Goal: Find contact information: Find contact information

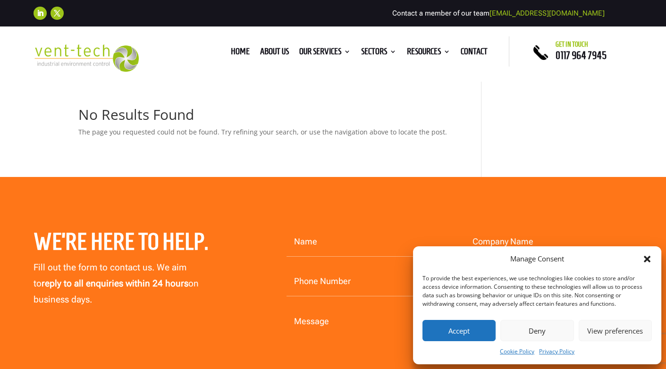
click at [650, 258] on icon "Close dialog" at bounding box center [646, 258] width 9 height 9
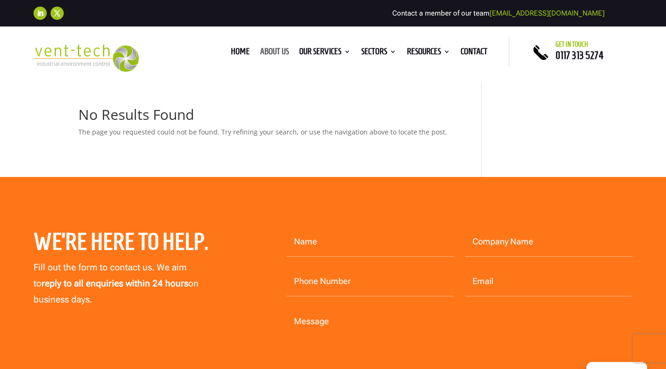
click at [275, 55] on link "About us" at bounding box center [274, 53] width 29 height 10
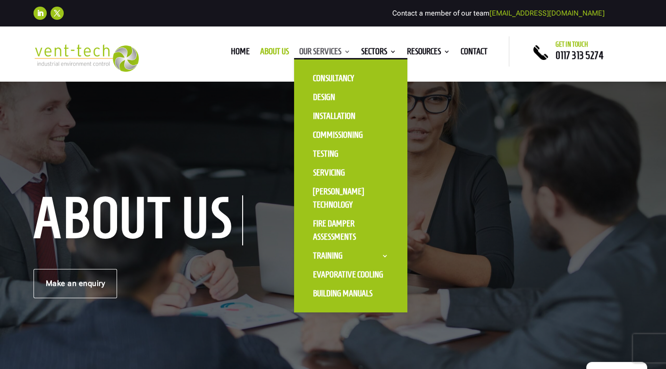
click at [327, 50] on link "Our Services" at bounding box center [324, 53] width 51 height 10
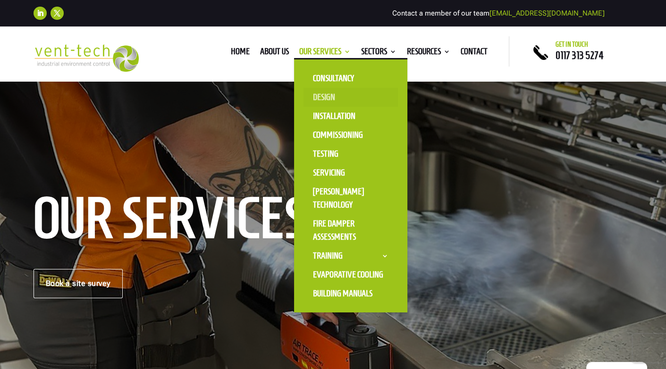
click at [325, 97] on link "Design" at bounding box center [350, 97] width 94 height 19
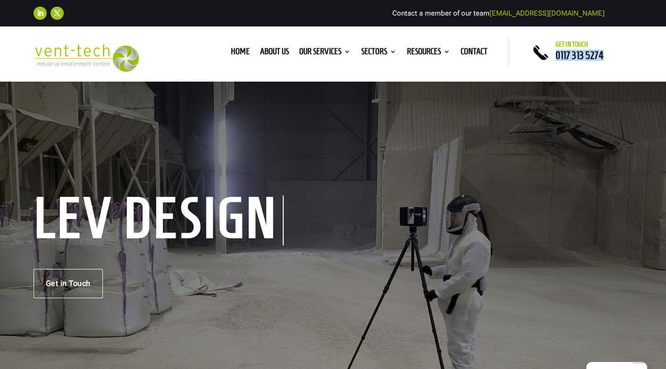
drag, startPoint x: 608, startPoint y: 55, endPoint x: 556, endPoint y: 60, distance: 51.6
click at [556, 58] on p "0117 313 5274" at bounding box center [593, 55] width 77 height 5
copy span "0117 313 5274"
